Goal: Information Seeking & Learning: Learn about a topic

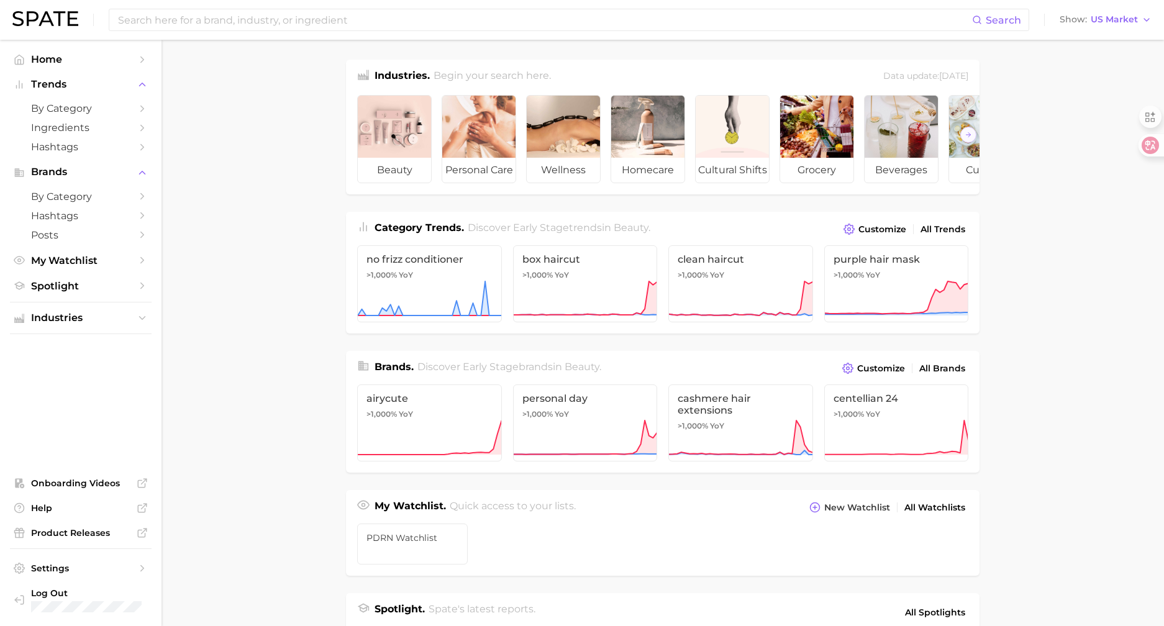
drag, startPoint x: 1098, startPoint y: 17, endPoint x: 1046, endPoint y: -30, distance: 70.0
click at [1046, 0] on html "Search Show US Market Home Trends by Category Ingredients Hashtags Brands by Ca…" at bounding box center [582, 313] width 1164 height 626
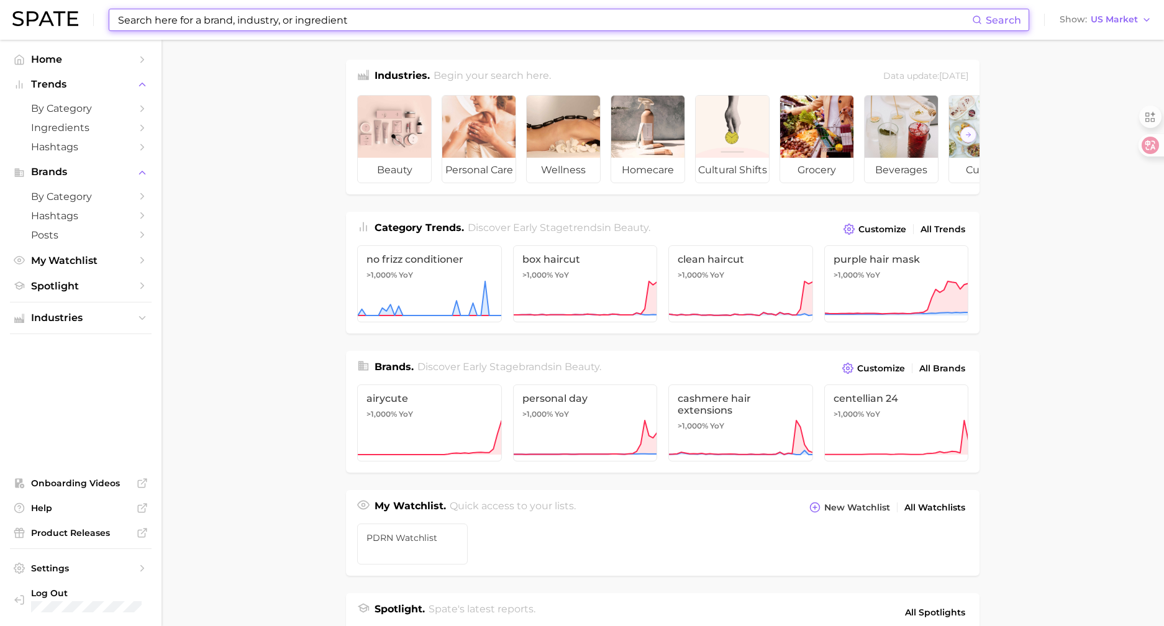
click at [283, 19] on input at bounding box center [544, 19] width 855 height 21
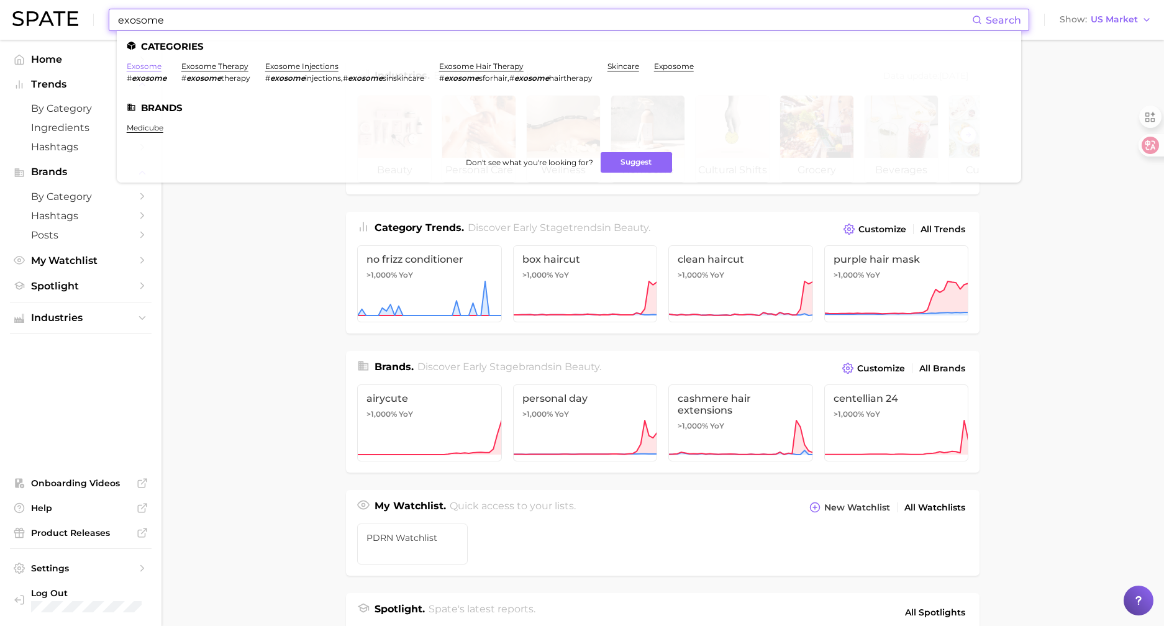
type input "exosome"
click at [148, 67] on link "exosome" at bounding box center [144, 66] width 35 height 9
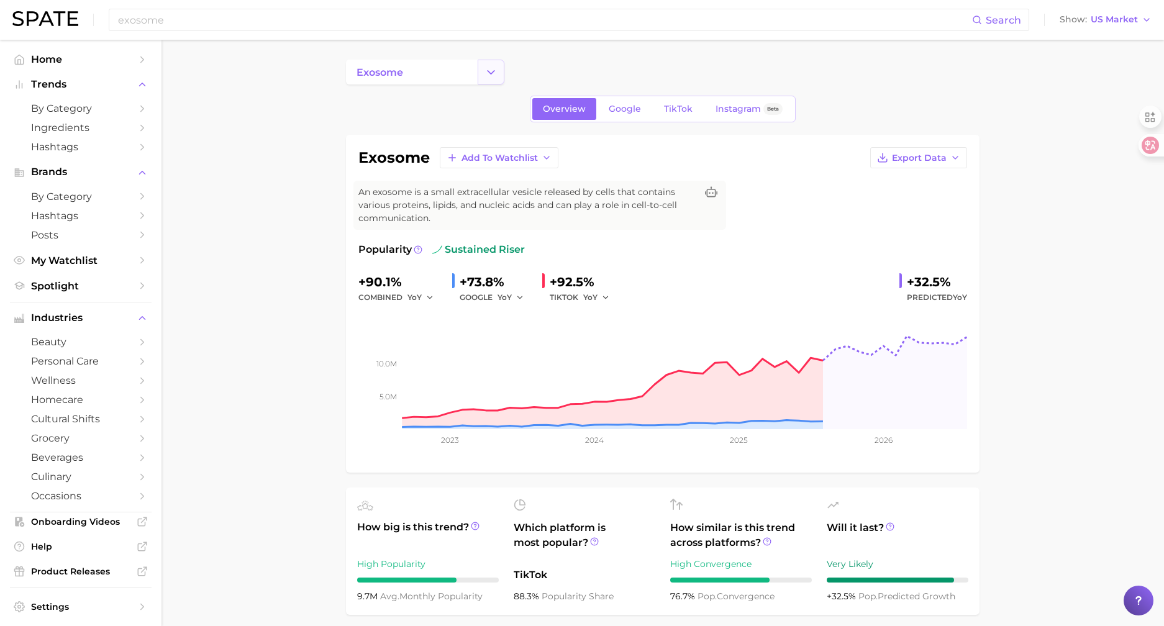
click at [485, 75] on button "Change Category" at bounding box center [491, 72] width 27 height 25
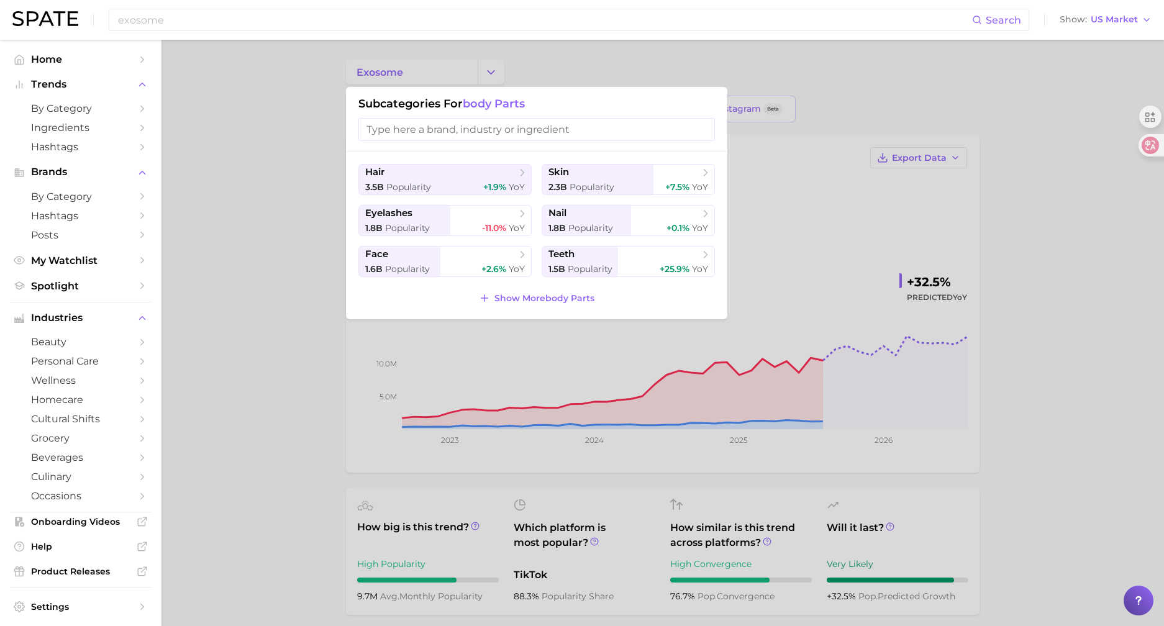
click at [235, 142] on div at bounding box center [582, 313] width 1164 height 626
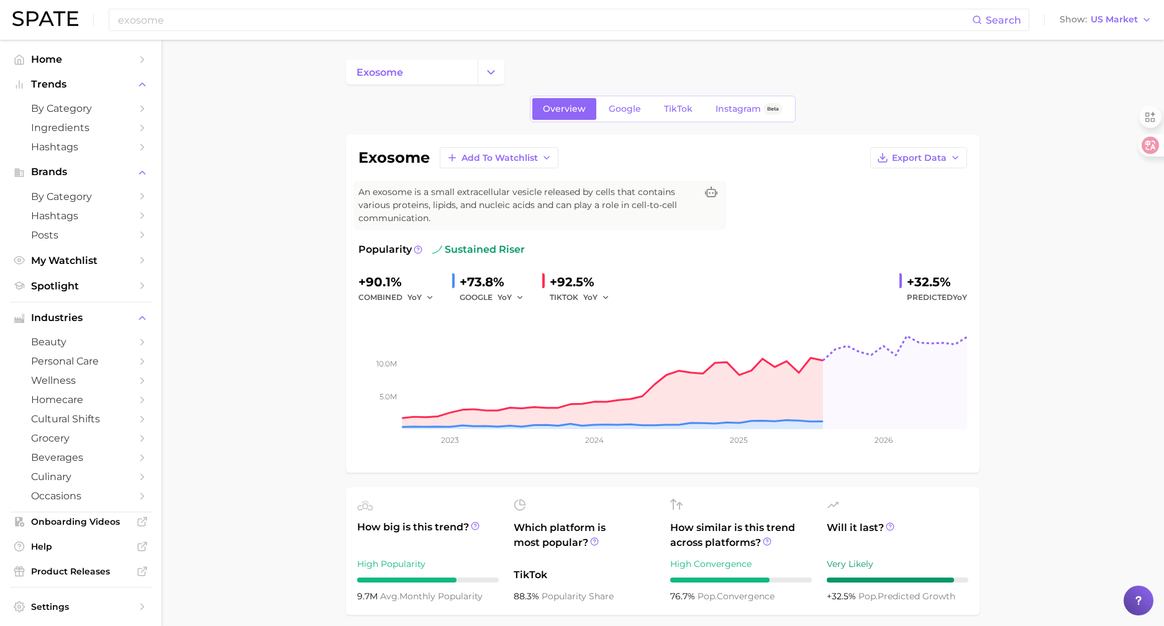
click at [1112, 29] on div "exosome Search Show US Market" at bounding box center [581, 20] width 1139 height 40
click at [1114, 23] on span "US Market" at bounding box center [1114, 19] width 47 height 7
click at [1104, 67] on span "[GEOGRAPHIC_DATA]" at bounding box center [1111, 62] width 96 height 11
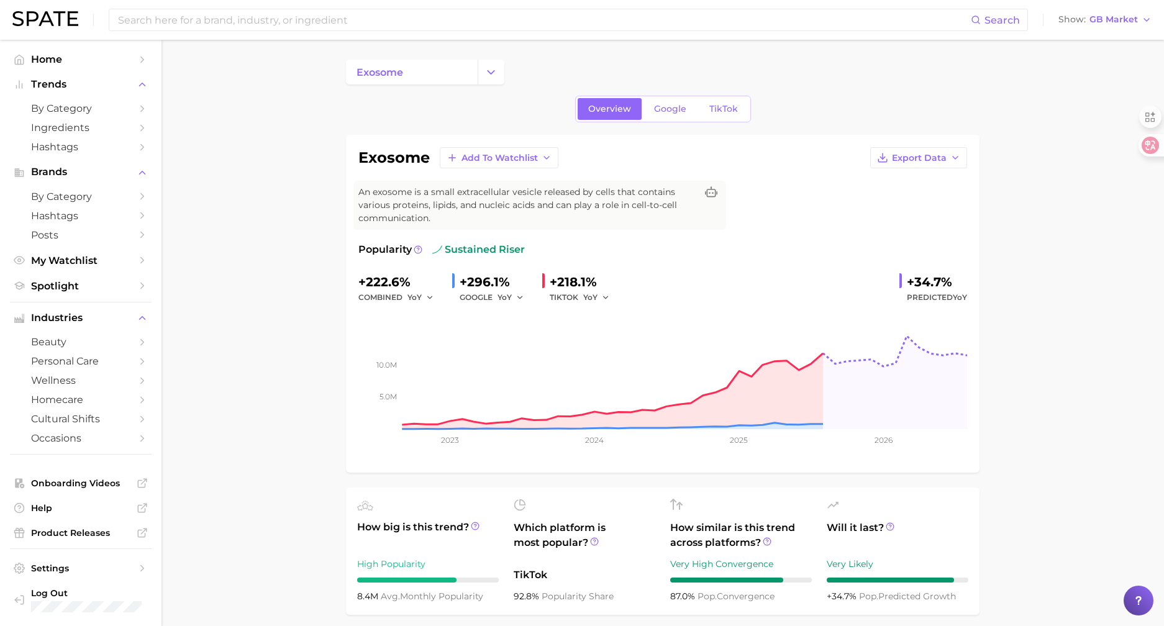
click at [0, 456] on nav "Home Trends by Category Ingredients Hashtags Brands by Category Hashtags Posts …" at bounding box center [81, 333] width 162 height 586
click at [1136, 12] on button "Show GB Market" at bounding box center [1104, 20] width 99 height 16
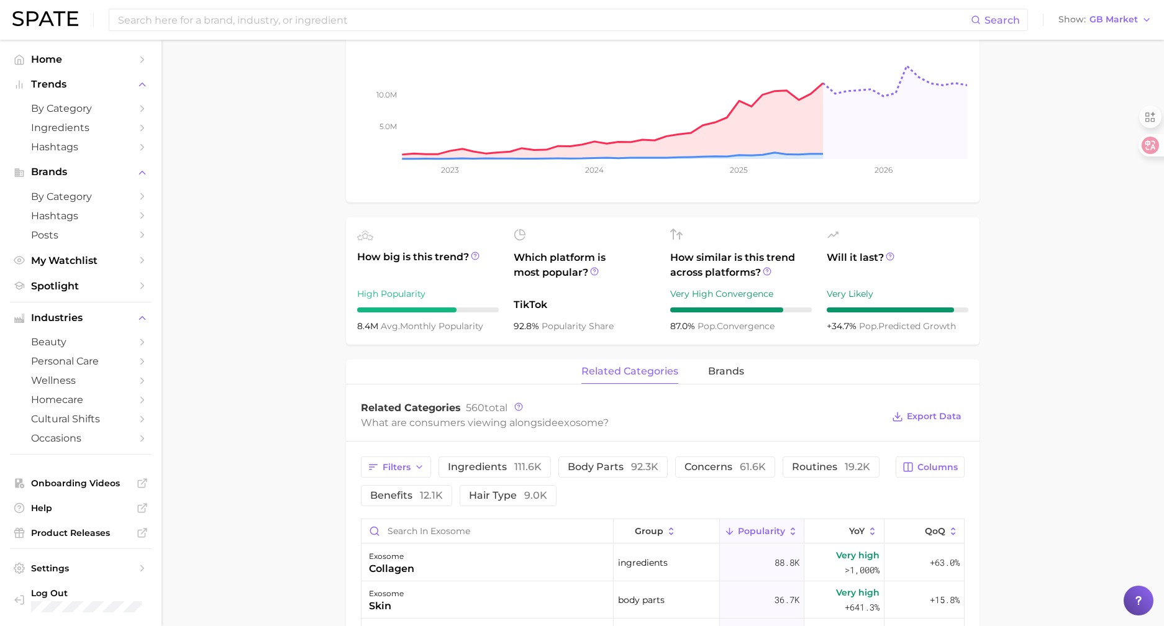
scroll to position [248, 0]
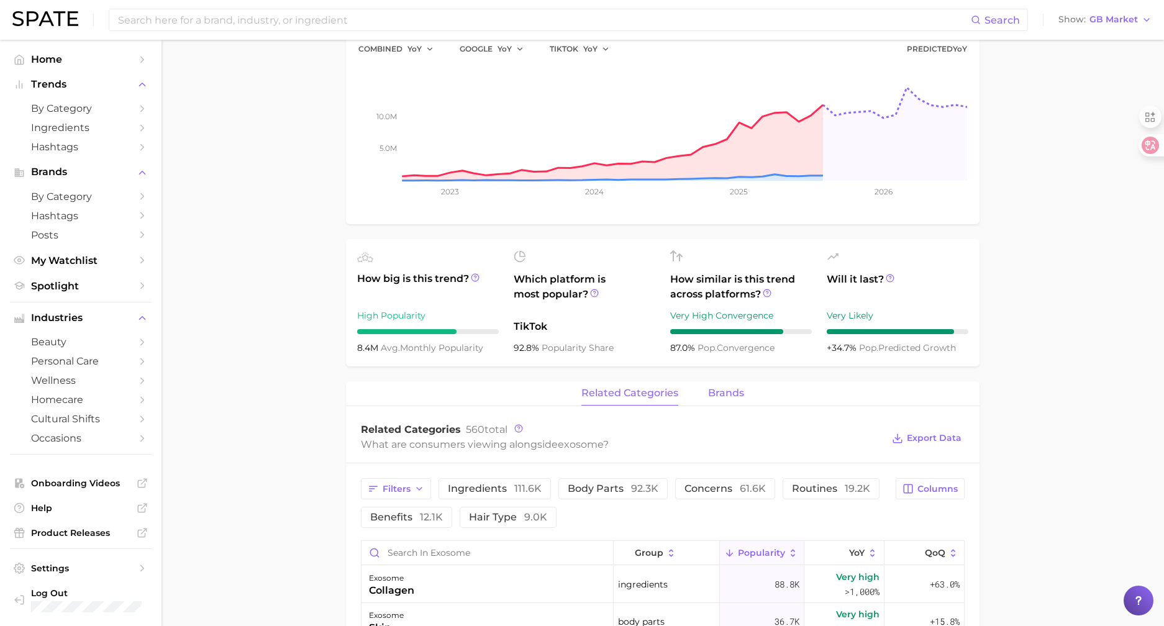
click at [721, 398] on span "brands" at bounding box center [726, 393] width 36 height 11
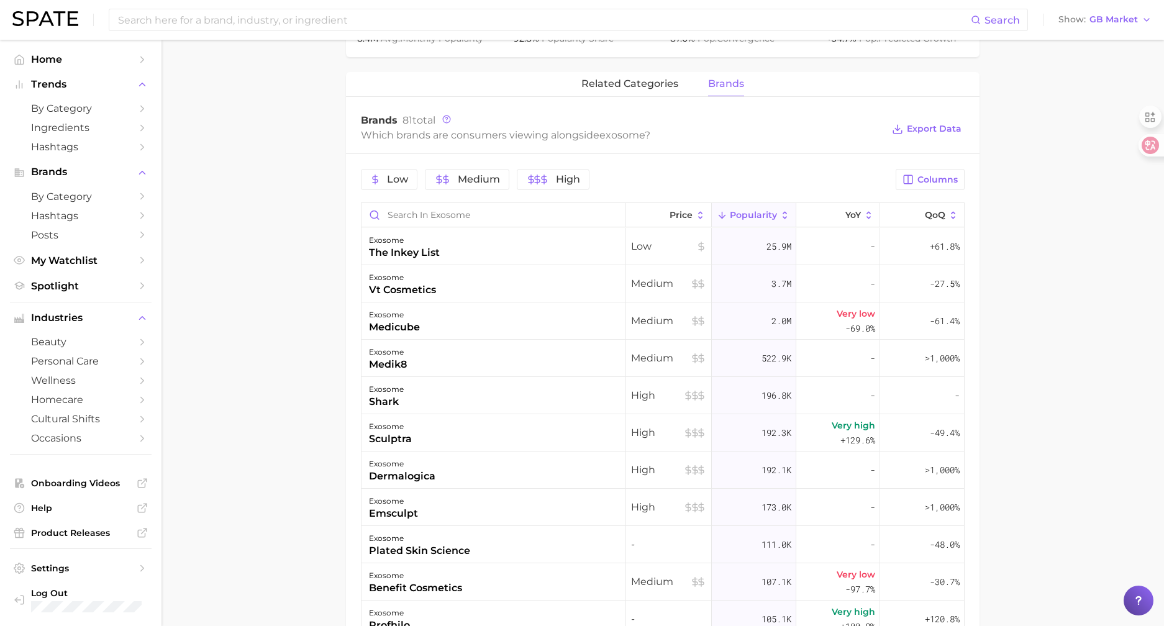
scroll to position [497, 0]
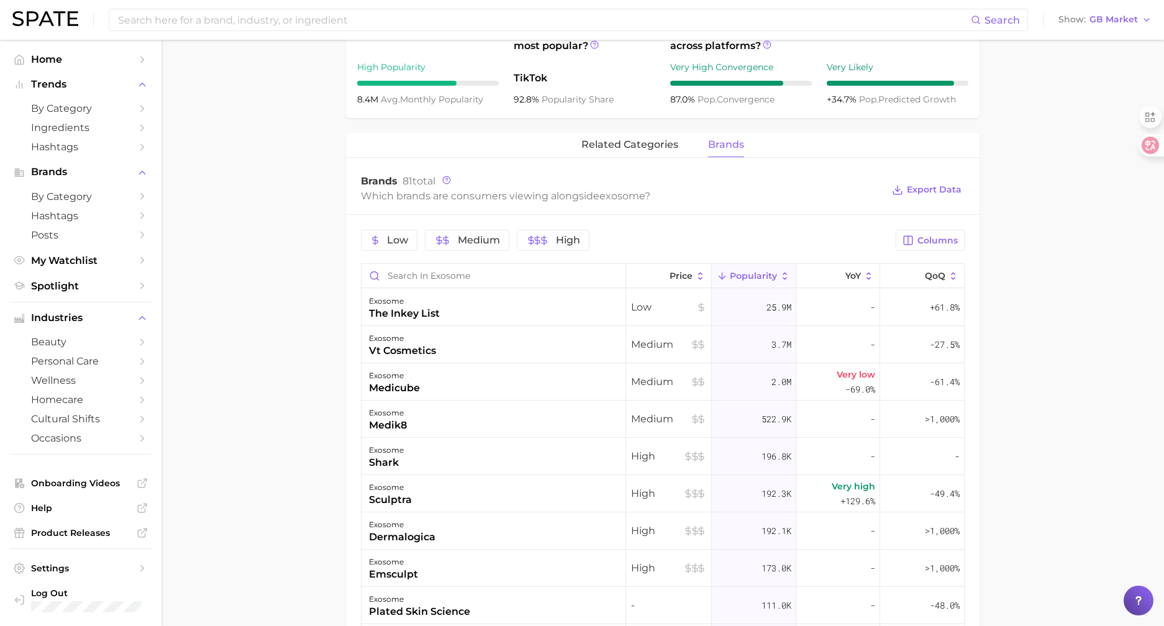
drag, startPoint x: 247, startPoint y: 294, endPoint x: 329, endPoint y: 157, distance: 159.6
click at [249, 293] on main "exosome Overview Google TikTok exosome Add to Watchlist Export Data An exosome …" at bounding box center [663, 255] width 1003 height 1424
